Goal: Information Seeking & Learning: Learn about a topic

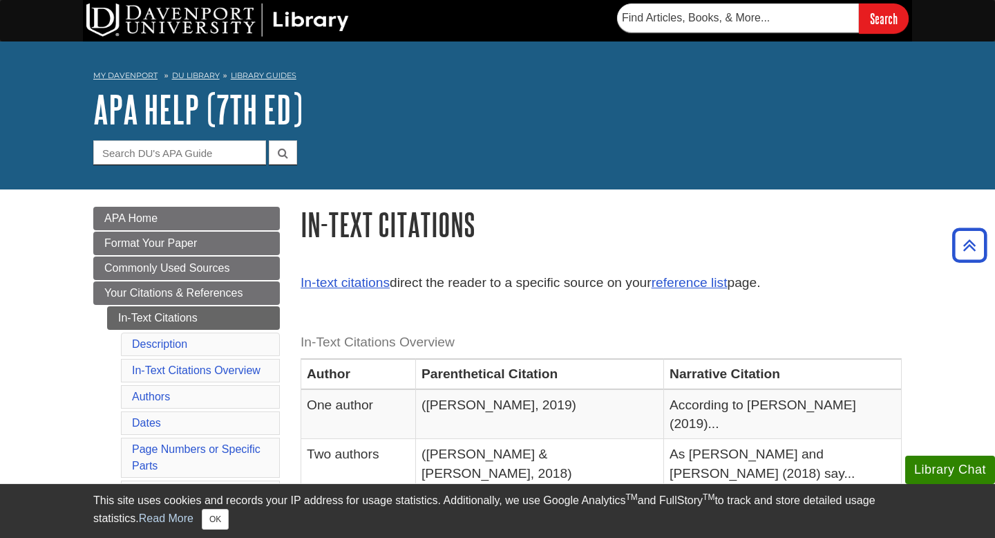
scroll to position [4181, 0]
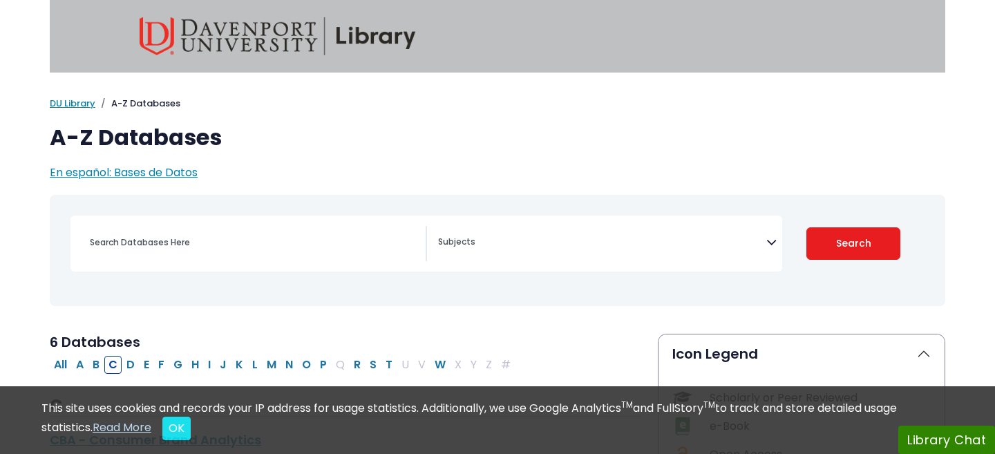
select select "Database Subject Filter"
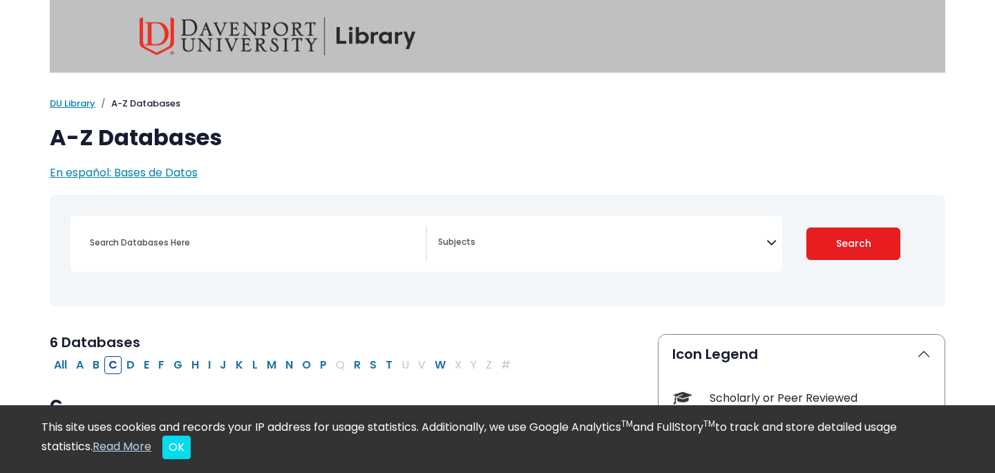
select select "Database Subject Filter"
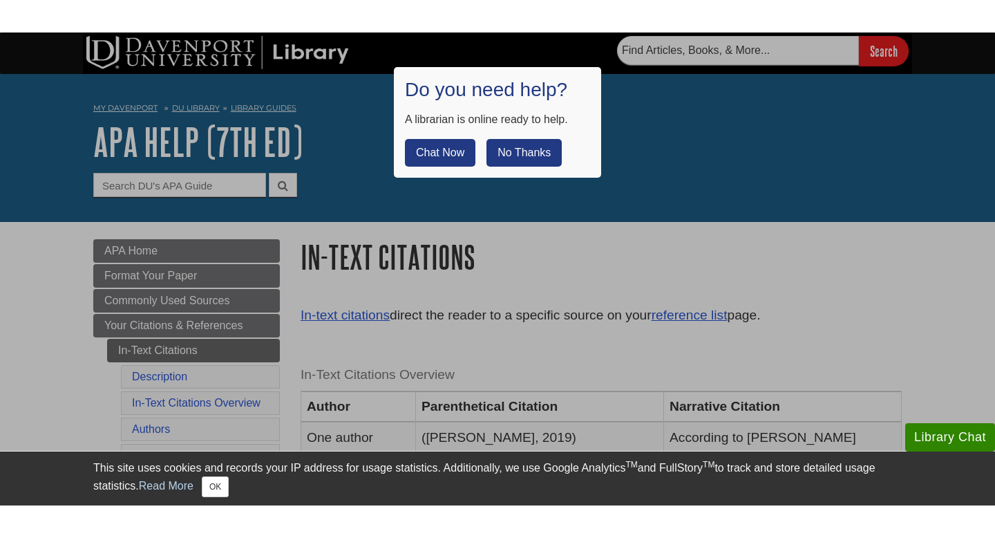
scroll to position [1273, 0]
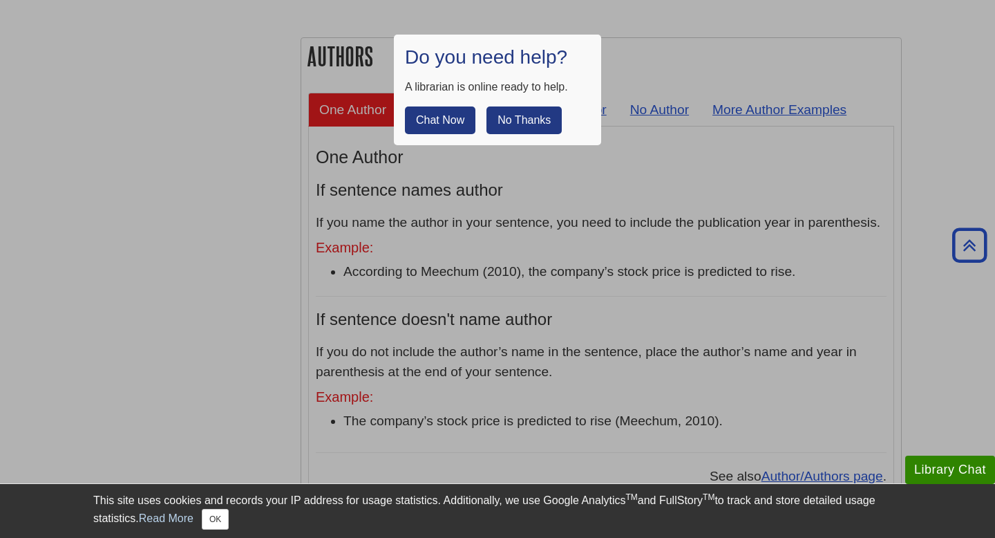
click at [254, 106] on div at bounding box center [497, 269] width 995 height 538
